Goal: Information Seeking & Learning: Learn about a topic

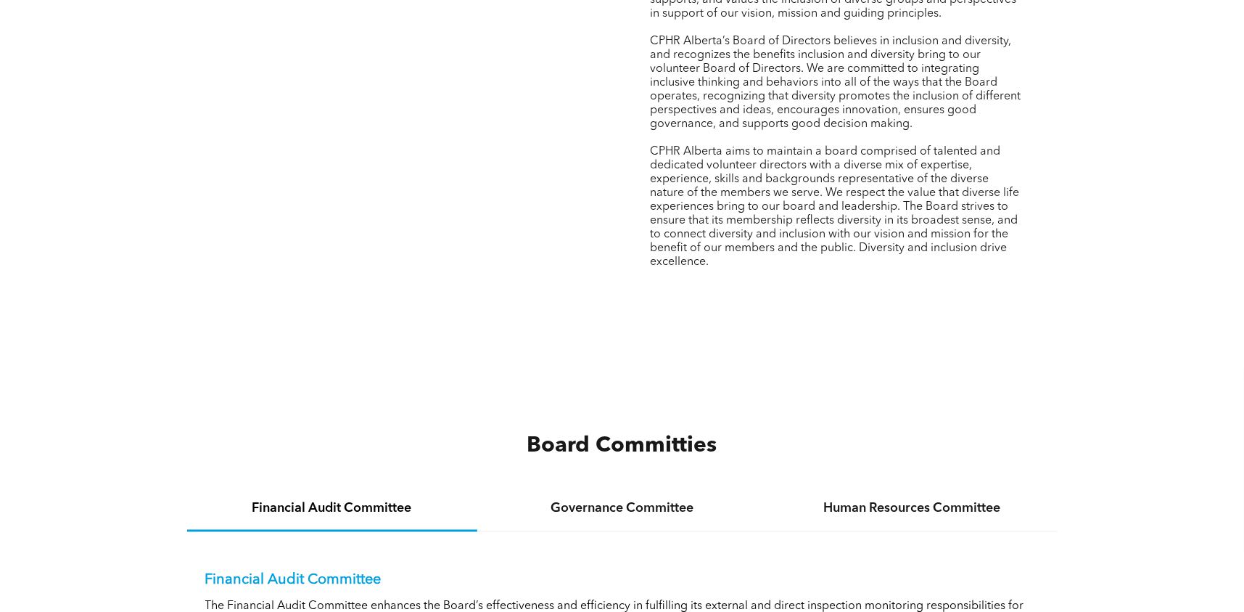
scroll to position [1886, 0]
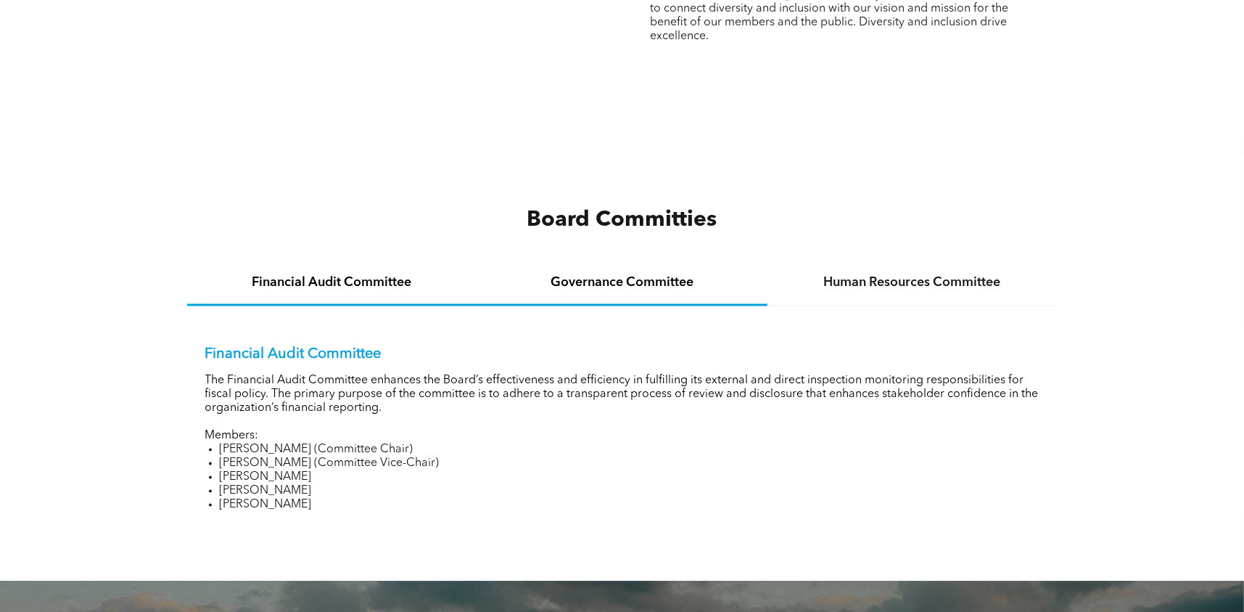
click at [599, 284] on h4 "Governance Committee" at bounding box center [622, 283] width 264 height 16
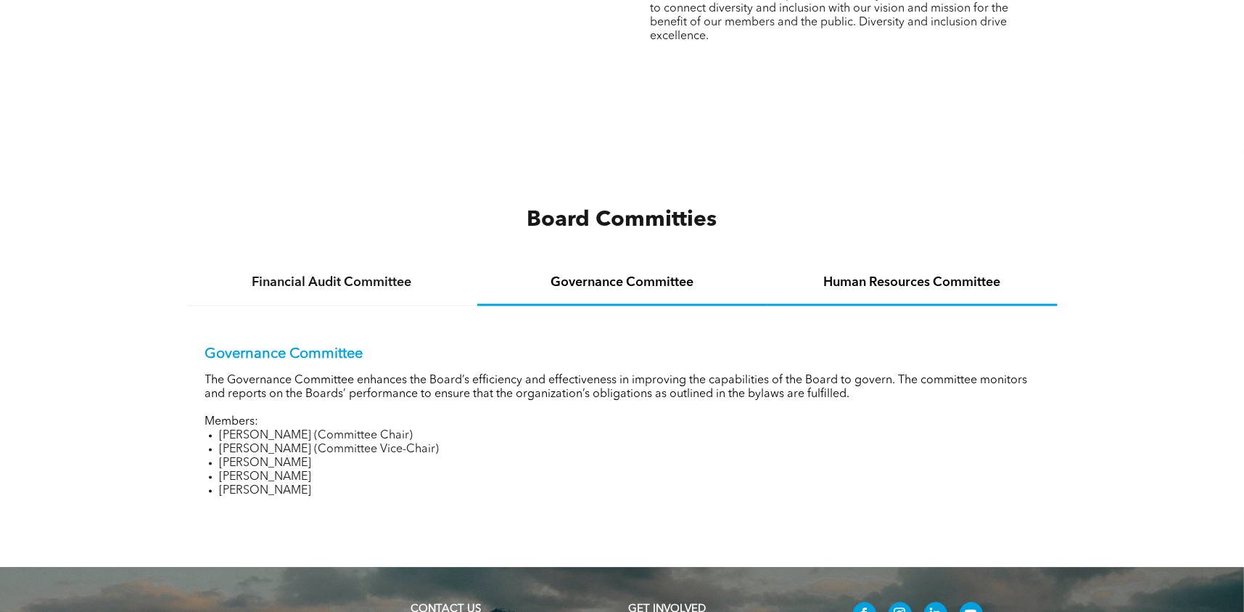
click at [852, 275] on h4 "Human Resources Committee" at bounding box center [913, 283] width 264 height 16
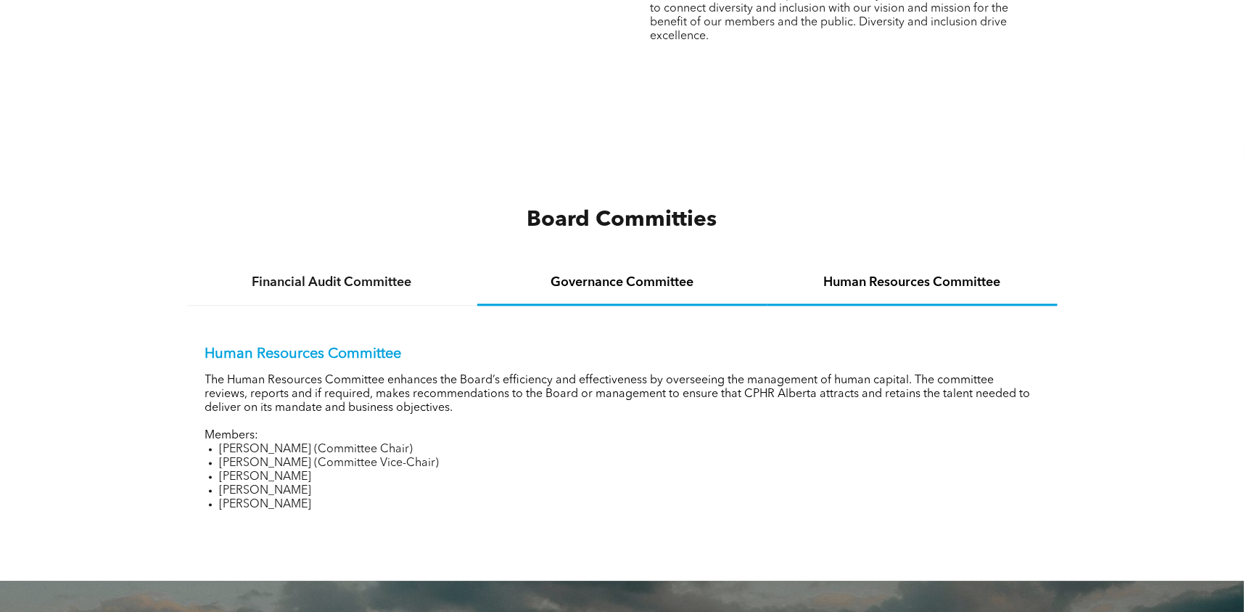
click at [641, 265] on div "Governance Committee" at bounding box center [622, 284] width 290 height 44
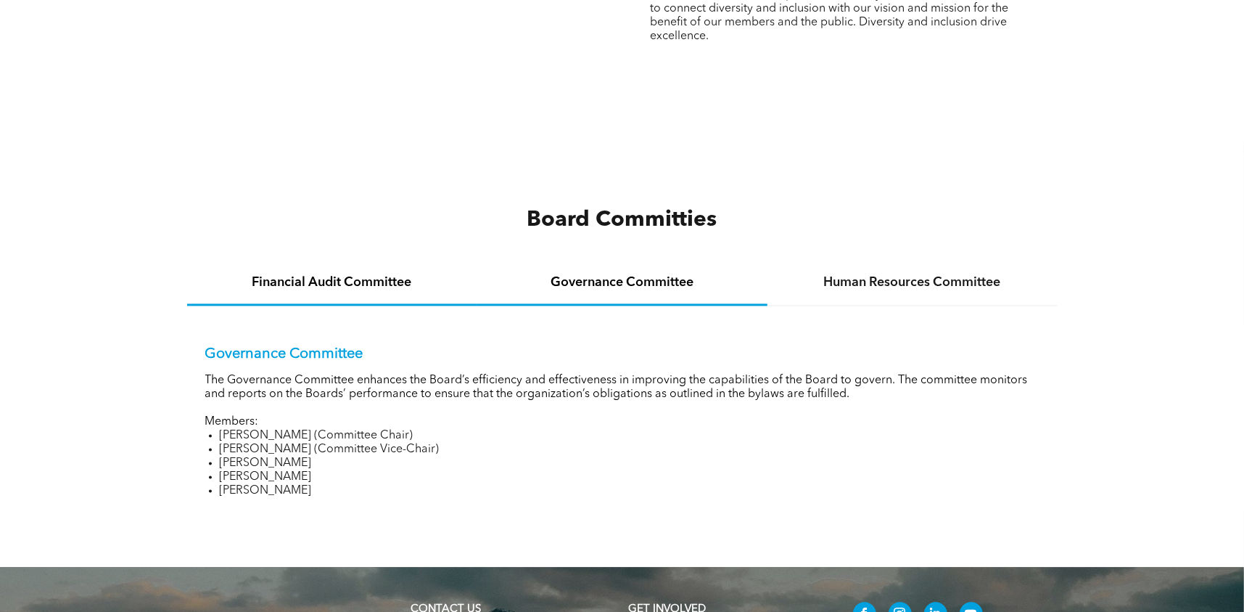
click at [404, 281] on h4 "Financial Audit Committee" at bounding box center [332, 283] width 264 height 16
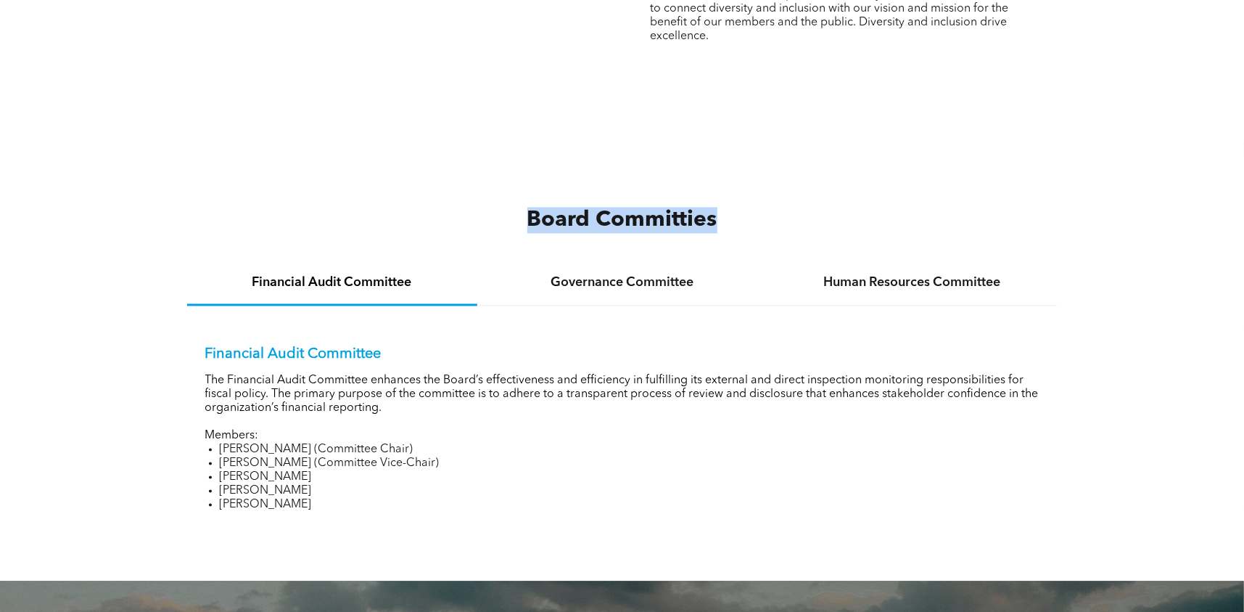
drag, startPoint x: 736, startPoint y: 217, endPoint x: 494, endPoint y: 220, distance: 241.6
click at [494, 220] on h3 "Board Committies" at bounding box center [622, 220] width 871 height 26
copy span "Board Committies"
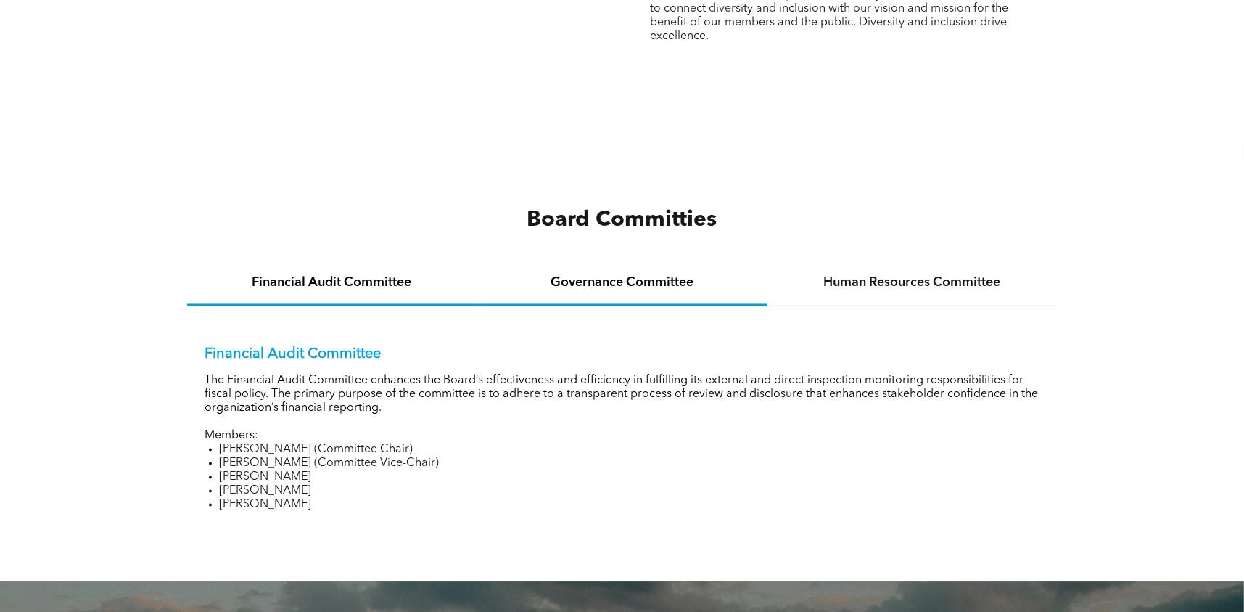
click at [644, 283] on h4 "Governance Committee" at bounding box center [622, 283] width 264 height 16
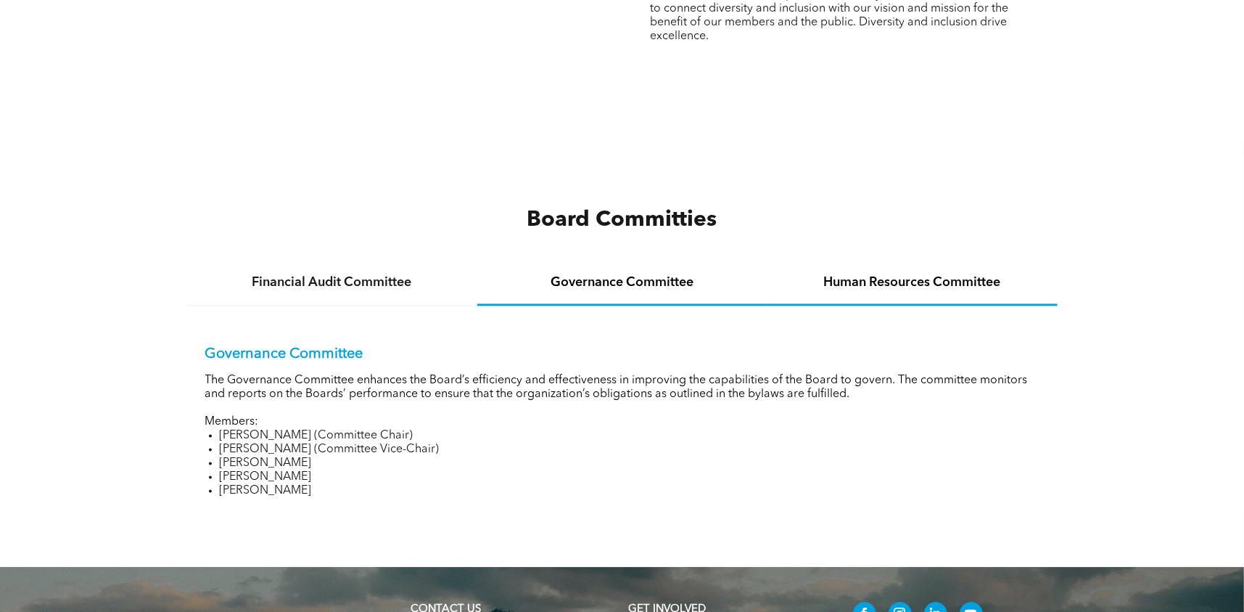
click at [910, 282] on h4 "Human Resources Committee" at bounding box center [913, 283] width 264 height 16
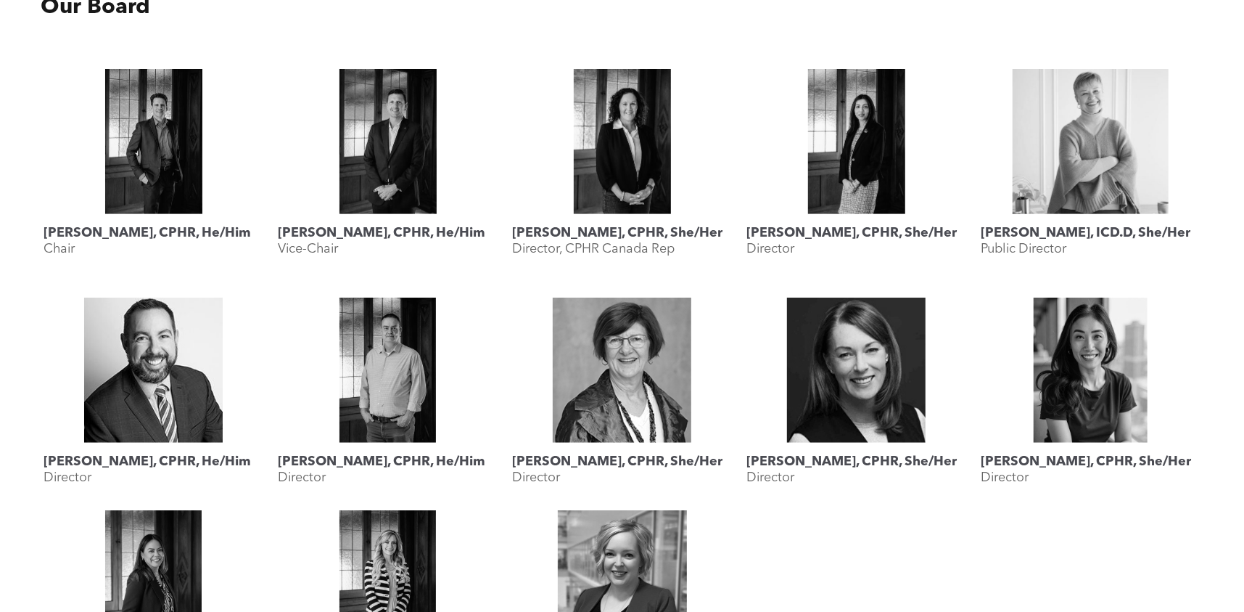
scroll to position [363, 0]
